Goal: Information Seeking & Learning: Find specific fact

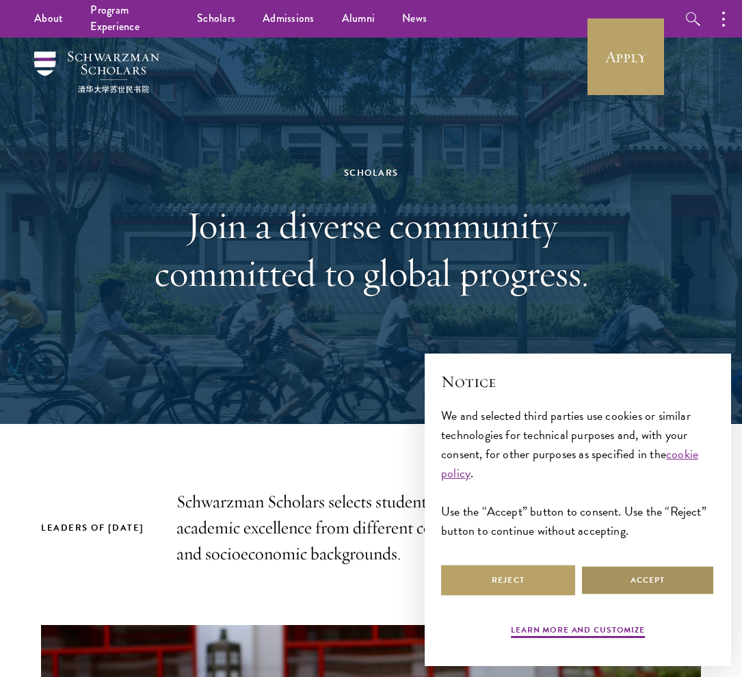
click at [660, 577] on button "Accept" at bounding box center [648, 580] width 134 height 31
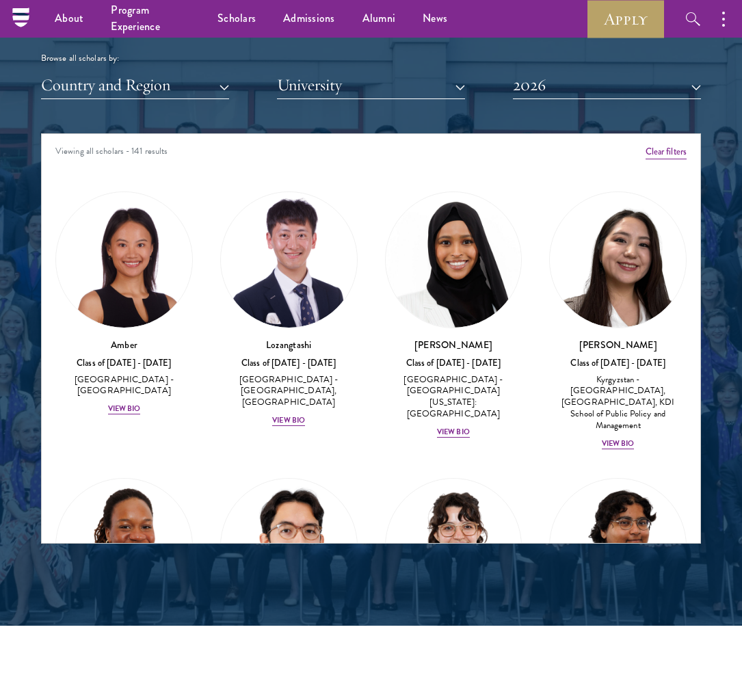
scroll to position [1550, 0]
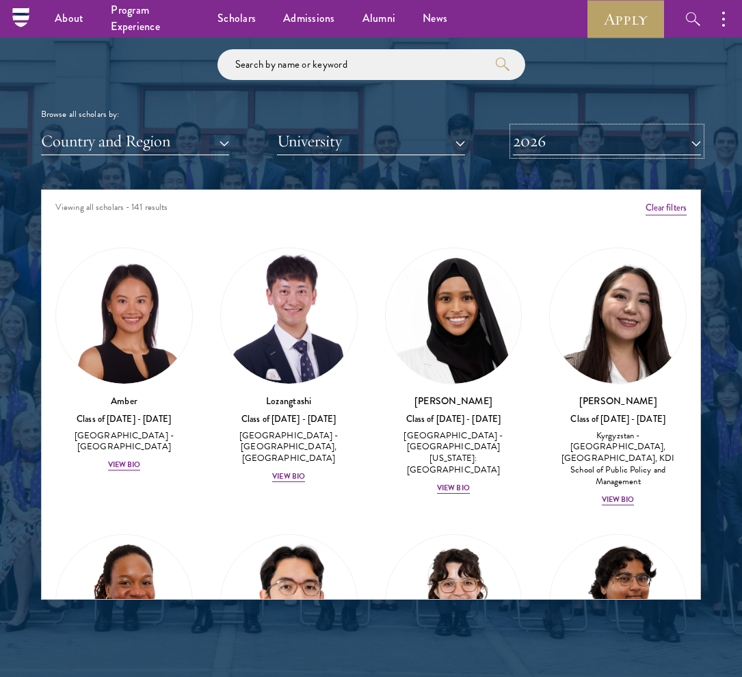
click at [578, 144] on button "2026" at bounding box center [607, 141] width 188 height 28
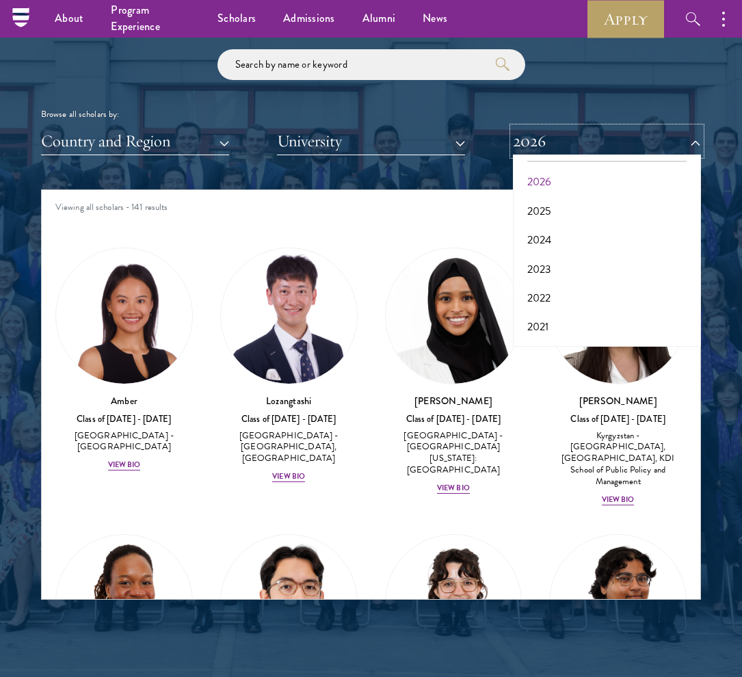
scroll to position [30, 0]
click at [645, 328] on button "2021" at bounding box center [607, 324] width 180 height 29
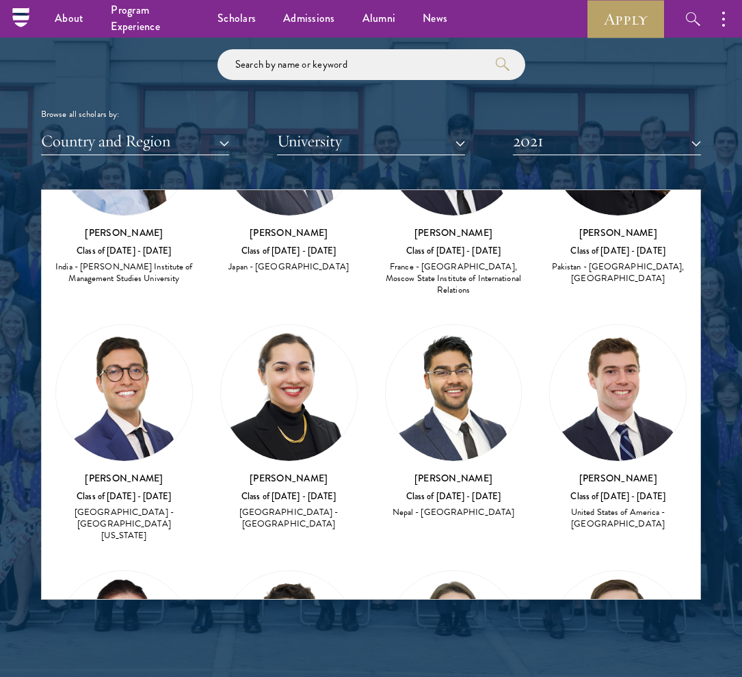
scroll to position [3083, 0]
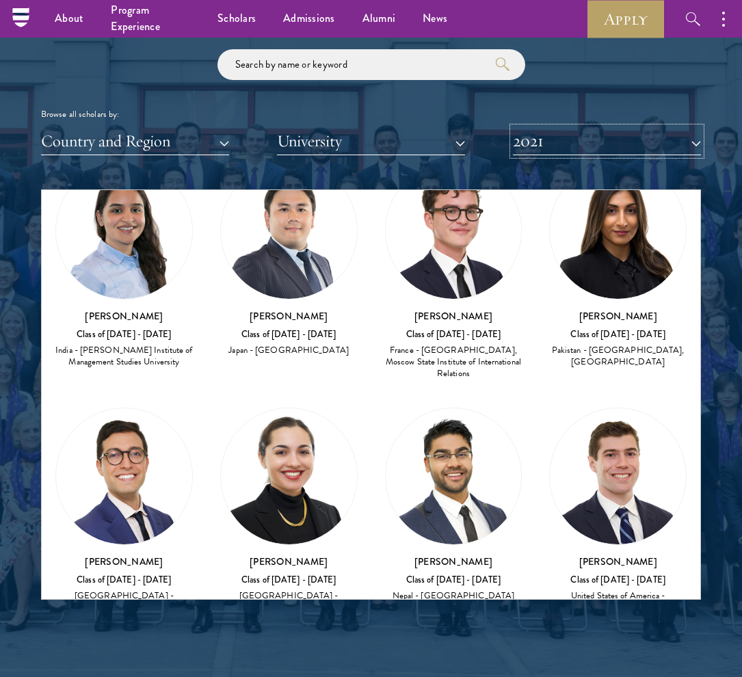
click at [619, 150] on button "2021" at bounding box center [607, 141] width 188 height 28
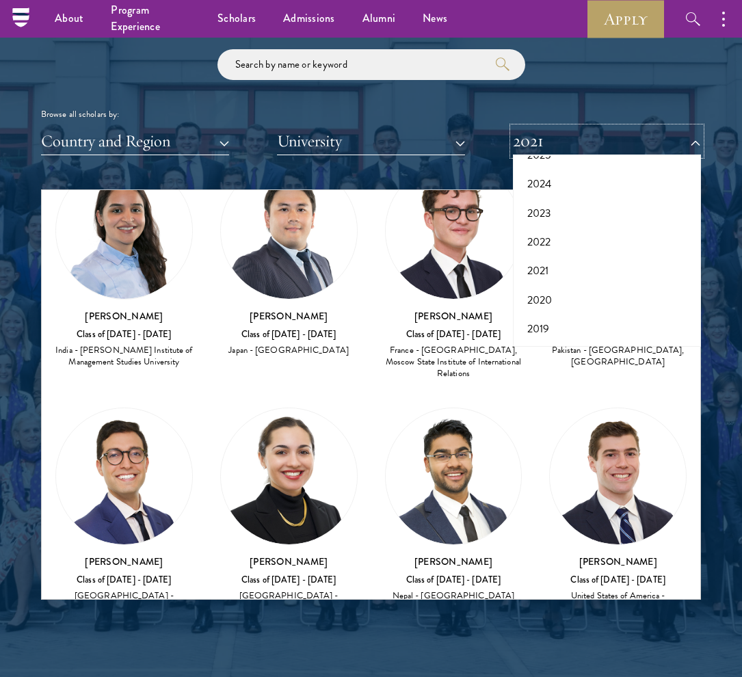
scroll to position [86, 0]
click at [670, 303] on button "2020" at bounding box center [607, 297] width 180 height 29
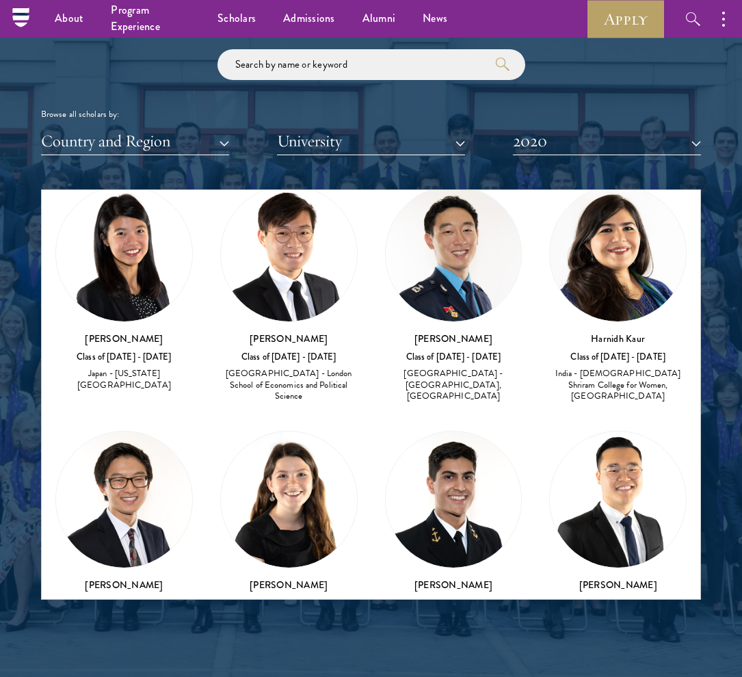
scroll to position [4045, 0]
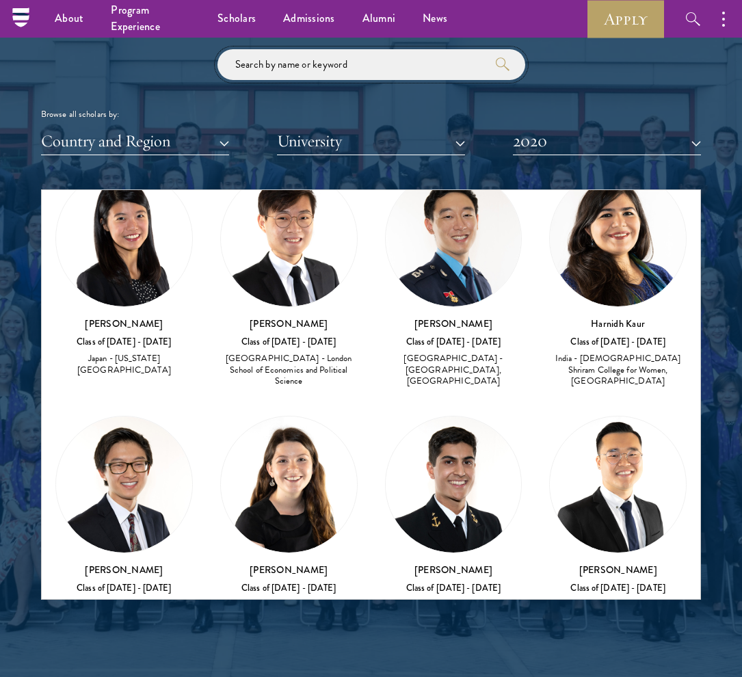
click at [325, 64] on input "search" at bounding box center [371, 64] width 308 height 31
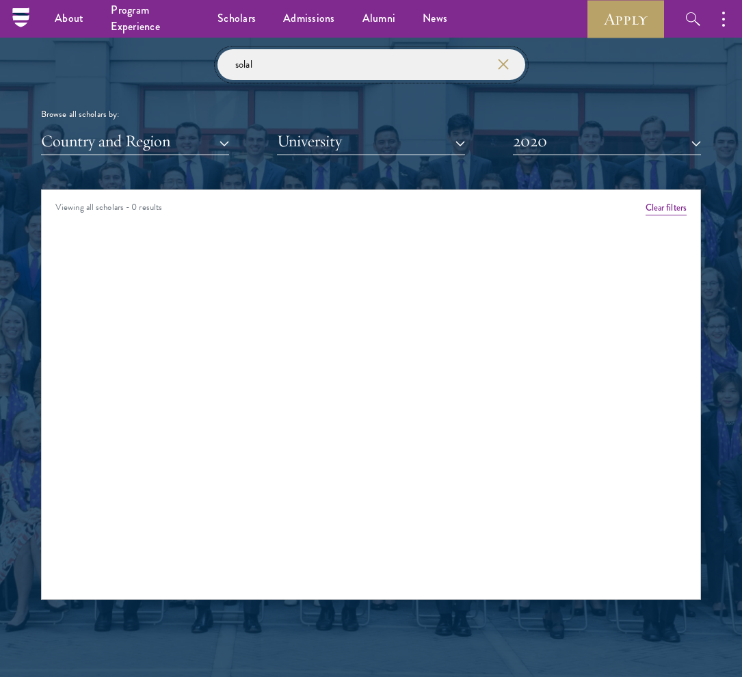
type input "solal"
click at [598, 142] on button "2020" at bounding box center [607, 141] width 188 height 28
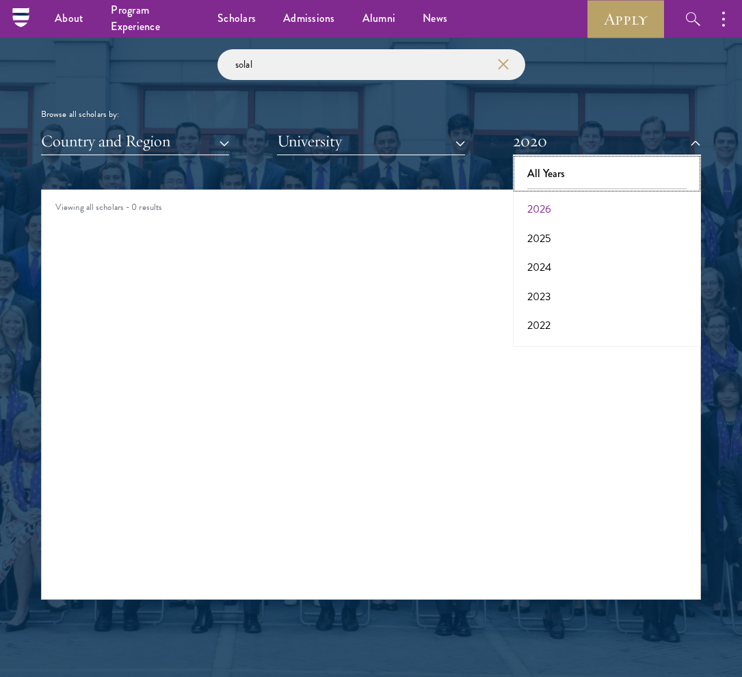
click at [650, 171] on button "All Years" at bounding box center [607, 173] width 180 height 29
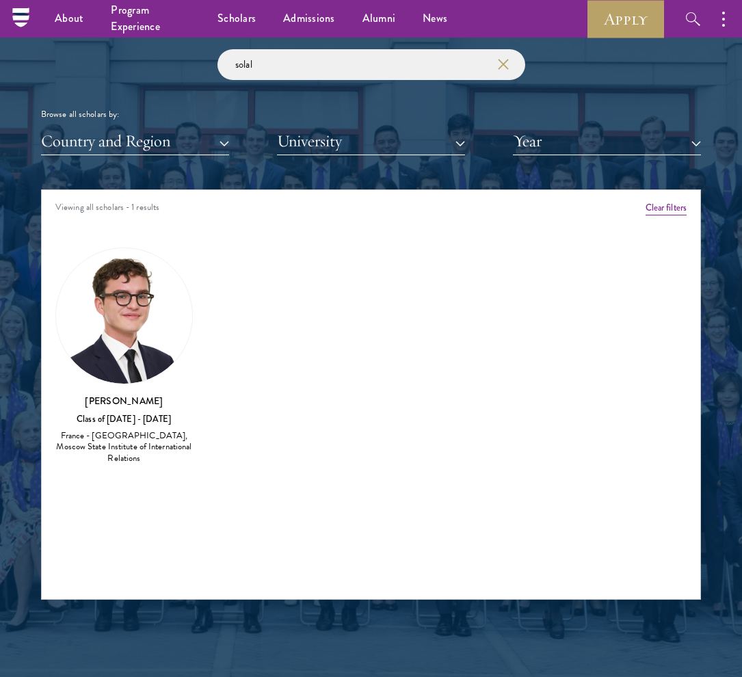
click at [153, 324] on img at bounding box center [124, 316] width 136 height 136
click at [150, 458] on div "France - [GEOGRAPHIC_DATA], Moscow State Institute of International Relations" at bounding box center [123, 447] width 137 height 34
